Goal: Information Seeking & Learning: Find specific fact

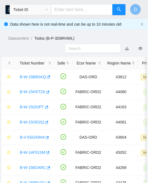
click at [85, 11] on input "text" at bounding box center [82, 9] width 62 height 11
paste input "B-W-14DGWHX"
type input "B-W-14DGWHX"
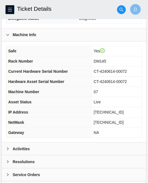
scroll to position [236, 0]
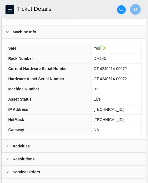
click at [130, 70] on td "CT-4240614-00072" at bounding box center [117, 69] width 50 height 10
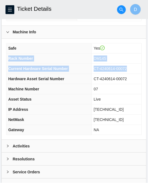
drag, startPoint x: 133, startPoint y: 68, endPoint x: 7, endPoint y: 61, distance: 126.0
click at [7, 61] on tbody "Safe Yes Rack Number DM145 Current Hardware Serial Number CT-4240614-00072 Hard…" at bounding box center [74, 90] width 136 height 92
copy tbody "Rack Number DM145 Current Hardware Serial Number CT-4240614-00072"
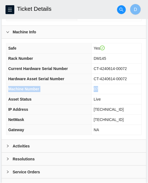
drag, startPoint x: 104, startPoint y: 88, endPoint x: 8, endPoint y: 88, distance: 95.4
click at [8, 88] on tr "Machine Number 07" at bounding box center [74, 89] width 136 height 10
copy tr "Machine Number 07"
click at [90, 112] on th "IP Address" at bounding box center [49, 110] width 86 height 10
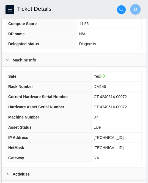
scroll to position [206, 0]
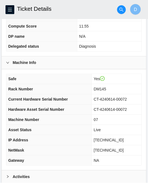
click at [78, 72] on div "Safe Yes Rack Number DM145 Current Hardware Serial Number CT-4240614-00072 Hard…" at bounding box center [74, 120] width 145 height 101
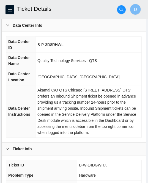
scroll to position [0, 0]
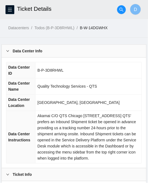
click at [90, 117] on span "Akamai C/O QTS Chicago [STREET_ADDRESS] QTS' prefers an Inbound Shipment ticket…" at bounding box center [87, 137] width 99 height 47
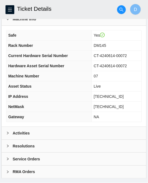
scroll to position [259, 0]
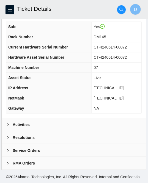
click at [46, 126] on div "Activities" at bounding box center [74, 124] width 145 height 13
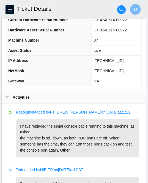
scroll to position [301, 0]
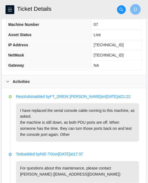
click at [114, 133] on p "I have replaced the serial console cable running to this machine, as asked. the…" at bounding box center [78, 122] width 124 height 39
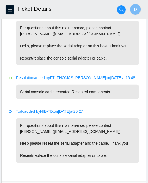
scroll to position [493, 0]
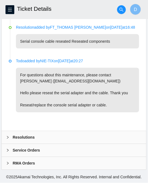
click at [49, 138] on div "Resolutions" at bounding box center [74, 137] width 145 height 13
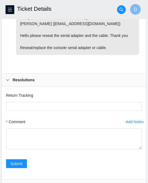
scroll to position [542, 0]
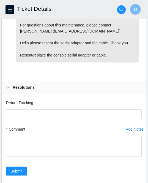
click at [49, 85] on div "Resolutions" at bounding box center [74, 87] width 145 height 13
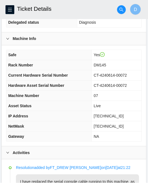
scroll to position [225, 0]
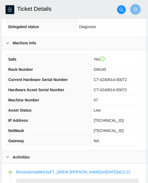
click at [72, 108] on th "Asset Status" at bounding box center [49, 111] width 86 height 10
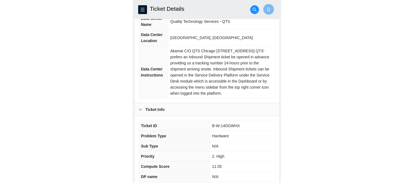
scroll to position [0, 0]
